Goal: Task Accomplishment & Management: Complete application form

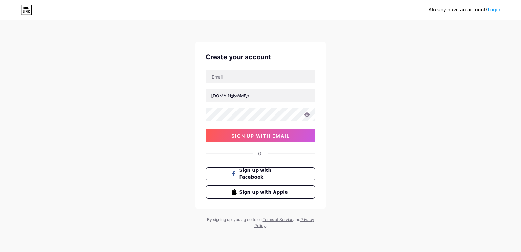
click at [496, 11] on link "Login" at bounding box center [494, 9] width 12 height 5
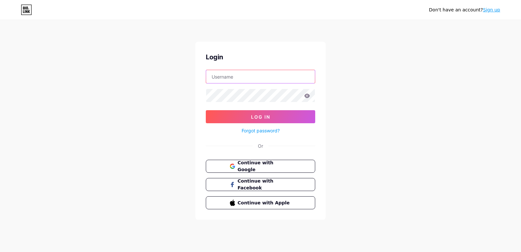
drag, startPoint x: 222, startPoint y: 81, endPoint x: 232, endPoint y: 81, distance: 10.1
click at [222, 81] on input "text" at bounding box center [260, 76] width 109 height 13
type input "[EMAIL_ADDRESS][DOMAIN_NAME]"
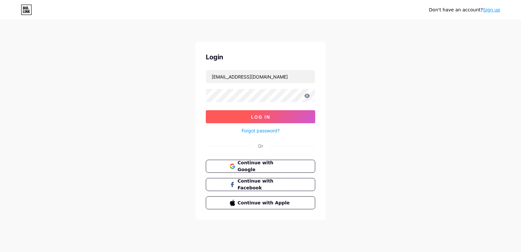
click at [255, 118] on span "Log In" at bounding box center [260, 117] width 19 height 6
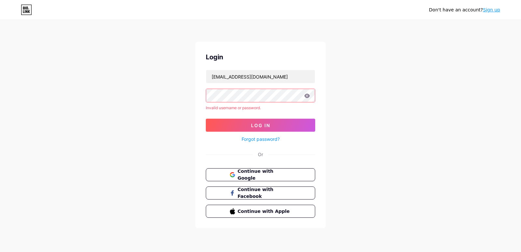
click at [265, 141] on link "Forgot password?" at bounding box center [261, 139] width 38 height 7
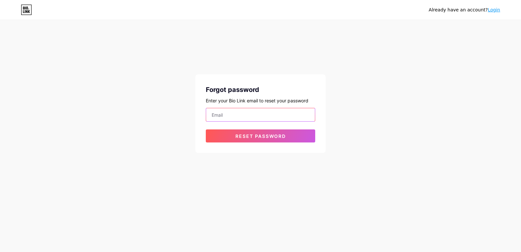
click at [226, 116] on input "email" at bounding box center [260, 114] width 109 height 13
type input "[EMAIL_ADDRESS][DOMAIN_NAME]"
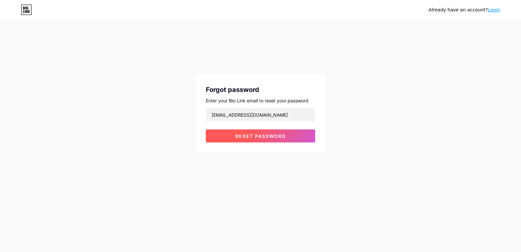
click at [249, 134] on span "Reset password" at bounding box center [261, 136] width 50 height 6
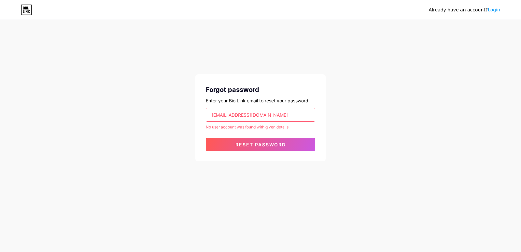
click at [495, 9] on link "Login" at bounding box center [494, 9] width 12 height 5
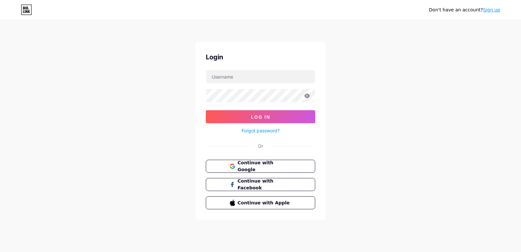
click at [493, 5] on div "Don't have an account? Sign up" at bounding box center [464, 10] width 71 height 10
click at [488, 10] on link "Sign up" at bounding box center [491, 9] width 17 height 5
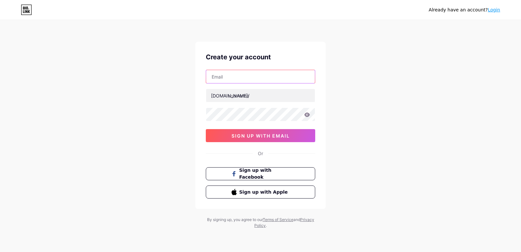
click at [231, 81] on input "text" at bounding box center [260, 76] width 109 height 13
type input "[EMAIL_ADDRESS][DOMAIN_NAME]"
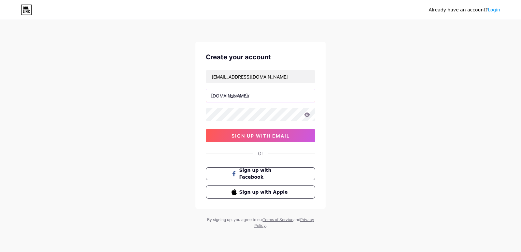
click at [247, 99] on input "text" at bounding box center [260, 95] width 109 height 13
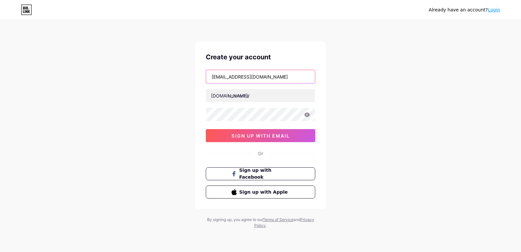
drag, startPoint x: 236, startPoint y: 75, endPoint x: 191, endPoint y: 75, distance: 45.0
click at [191, 75] on div "Already have an account? Login Create your account [EMAIL_ADDRESS][DOMAIN_NAME]…" at bounding box center [260, 124] width 521 height 249
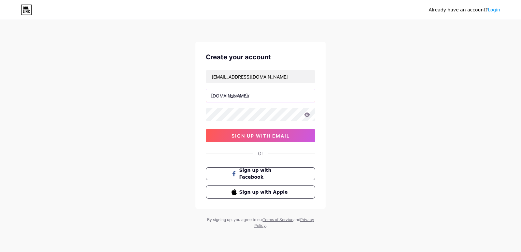
click at [240, 97] on input "text" at bounding box center [260, 95] width 109 height 13
paste input "permitflow"
type input "permitflow"
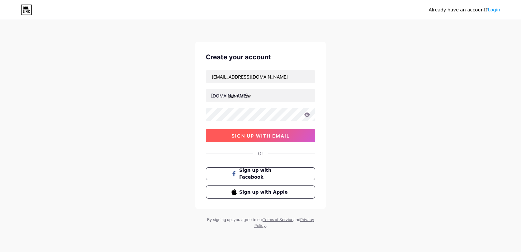
click at [252, 137] on span "sign up with email" at bounding box center [261, 136] width 58 height 6
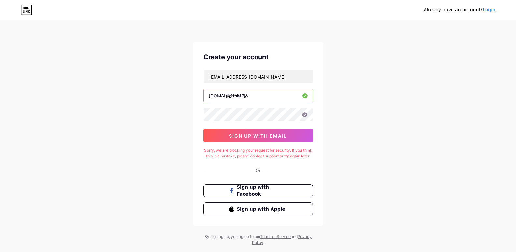
click at [303, 113] on icon at bounding box center [305, 114] width 6 height 4
